Goal: Navigation & Orientation: Understand site structure

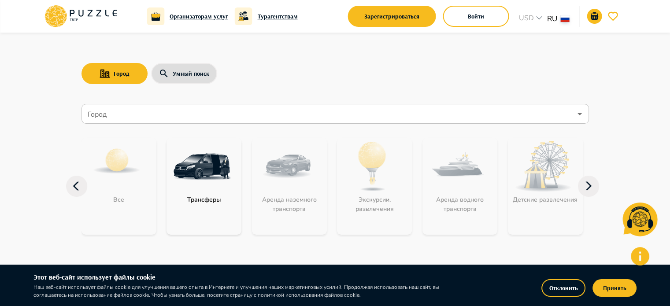
click at [596, 181] on icon "button" at bounding box center [588, 186] width 21 height 21
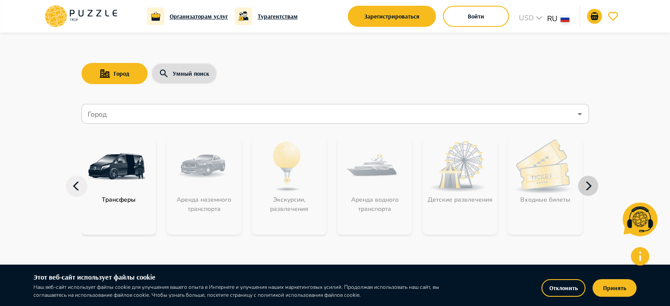
click at [596, 181] on icon "button" at bounding box center [588, 186] width 21 height 21
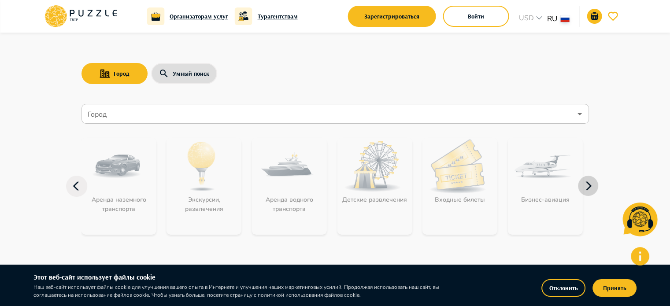
click at [596, 181] on icon "button" at bounding box center [588, 186] width 21 height 21
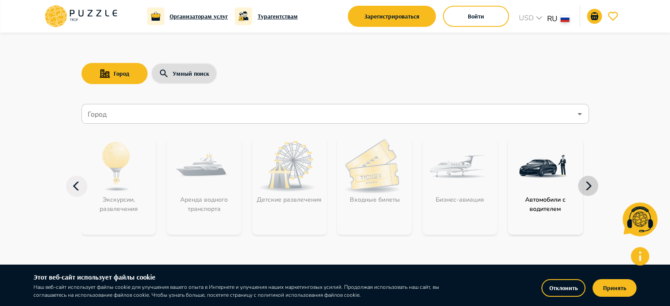
click at [596, 181] on icon "button" at bounding box center [588, 186] width 21 height 21
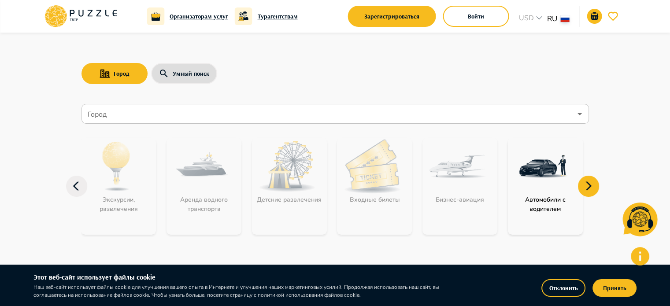
click at [74, 186] on icon "button" at bounding box center [76, 186] width 6 height 9
